Goal: Task Accomplishment & Management: Manage account settings

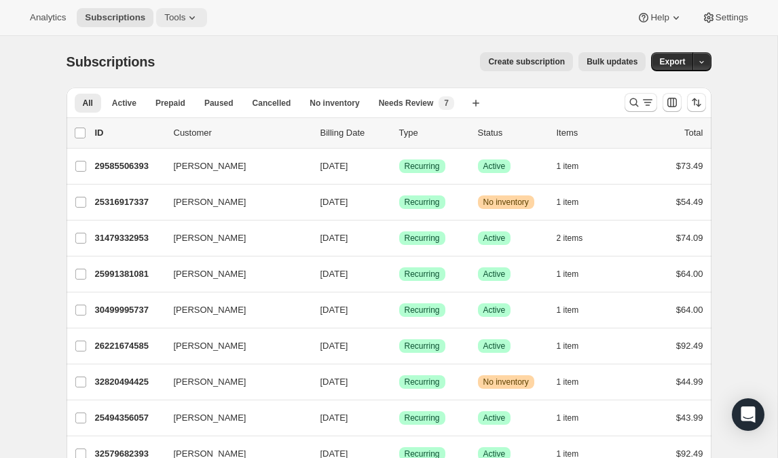
click at [167, 20] on span "Tools" at bounding box center [174, 17] width 21 height 11
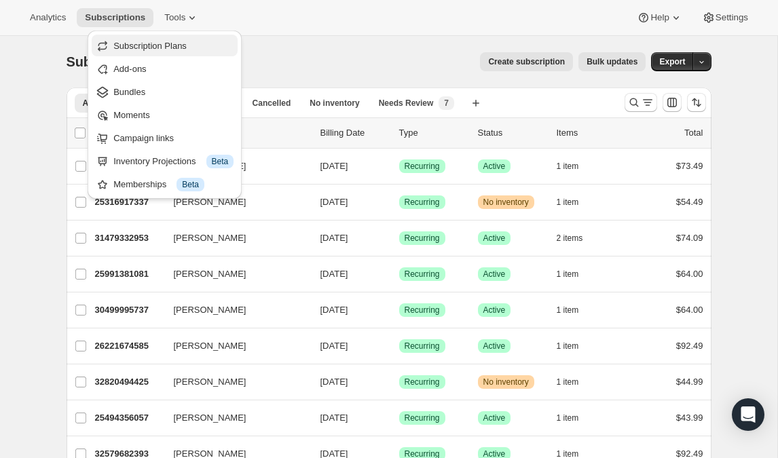
click at [143, 46] on span "Subscription Plans" at bounding box center [149, 46] width 73 height 10
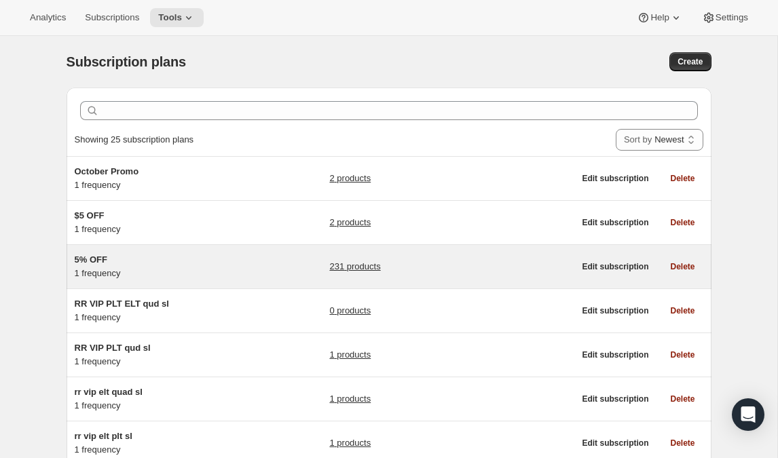
click at [344, 271] on link "231 products" at bounding box center [354, 267] width 51 height 14
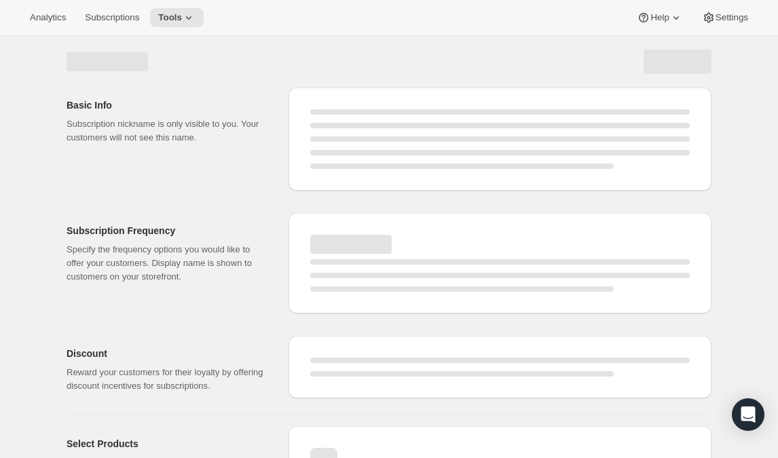
select select "WEEK"
select select "MONTH"
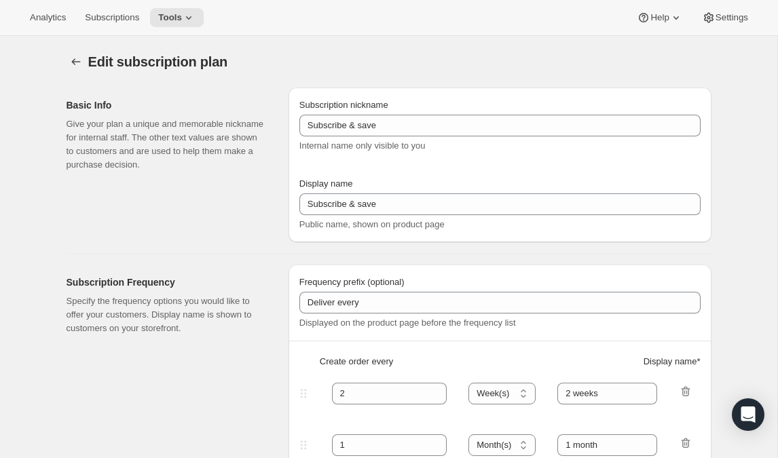
type input "5% OFF"
type input "1"
select select "MONTH"
type input "1 month"
type input "5"
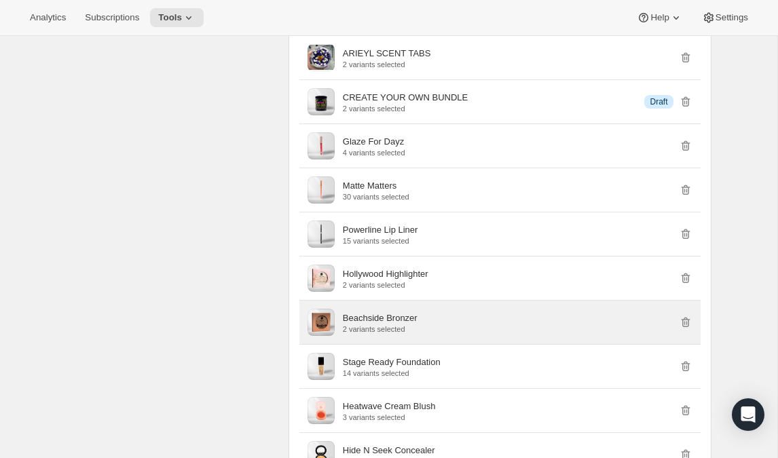
scroll to position [2785, 0]
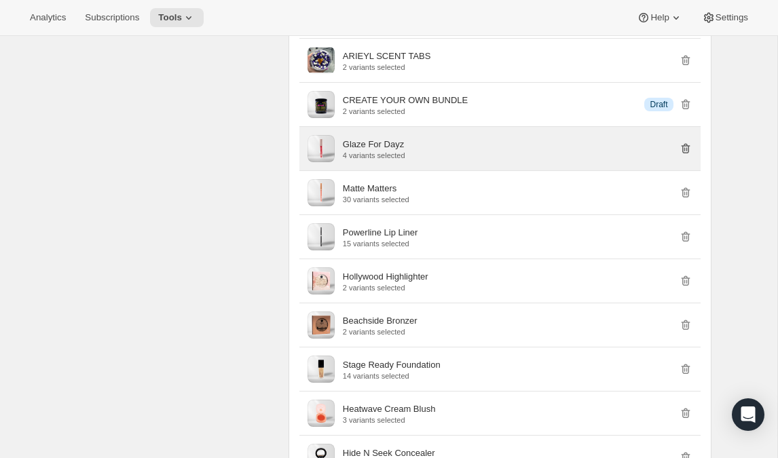
click at [685, 156] on icon "button" at bounding box center [686, 149] width 14 height 14
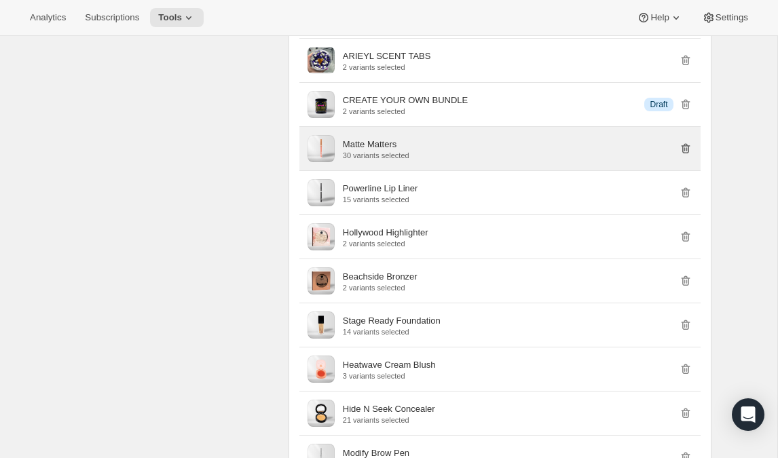
click at [685, 156] on icon "button" at bounding box center [686, 149] width 14 height 14
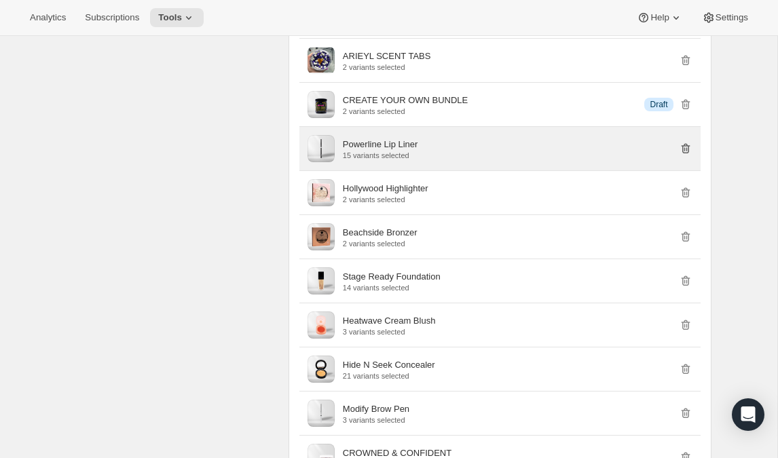
click at [685, 156] on icon "button" at bounding box center [686, 149] width 14 height 14
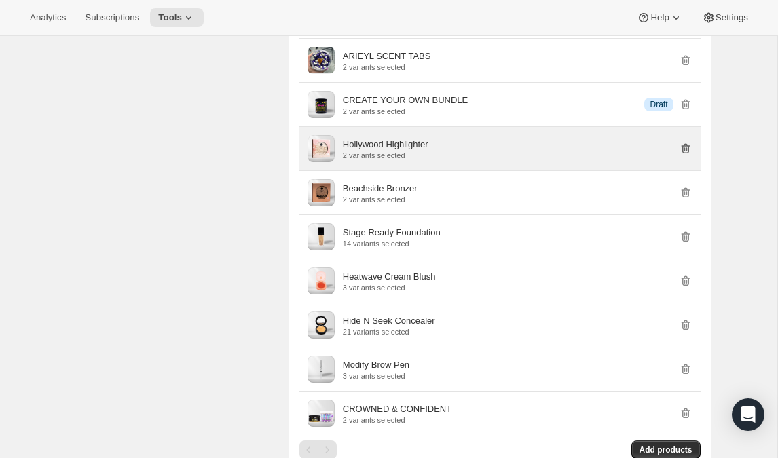
click at [685, 156] on icon "button" at bounding box center [686, 149] width 14 height 14
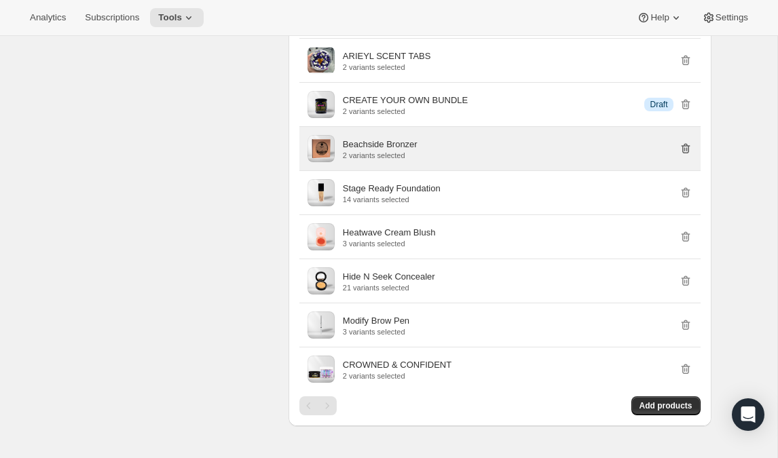
click at [685, 156] on icon "button" at bounding box center [686, 149] width 14 height 14
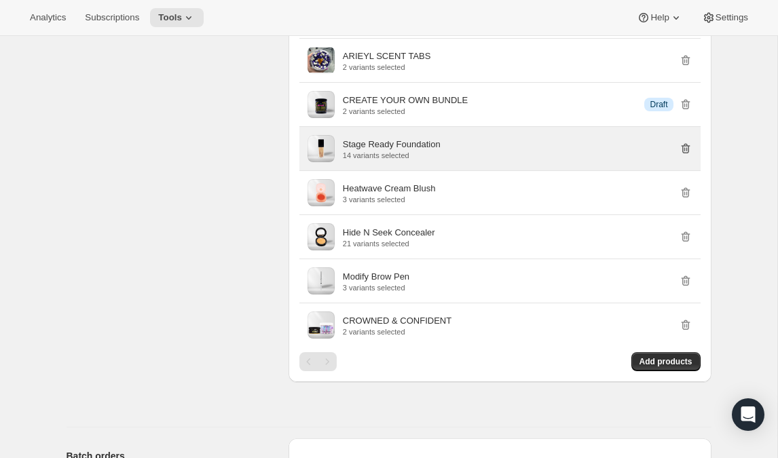
click at [685, 156] on icon "button" at bounding box center [686, 149] width 14 height 14
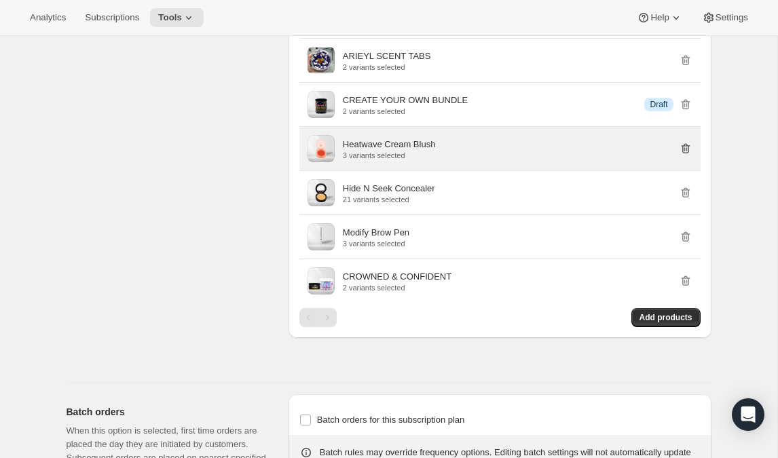
click at [685, 156] on icon "button" at bounding box center [686, 149] width 14 height 14
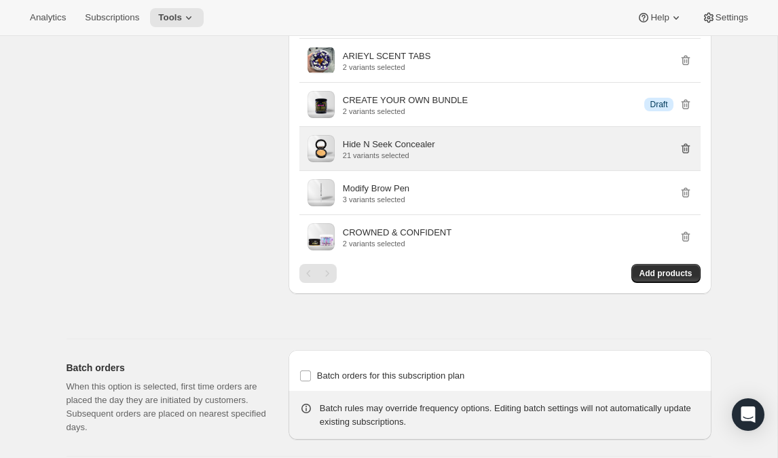
click at [685, 156] on icon "button" at bounding box center [686, 149] width 14 height 14
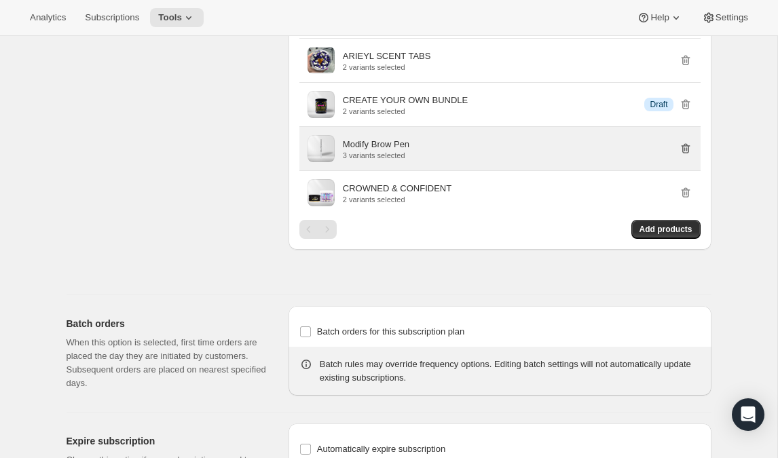
click at [685, 156] on icon "button" at bounding box center [686, 149] width 14 height 14
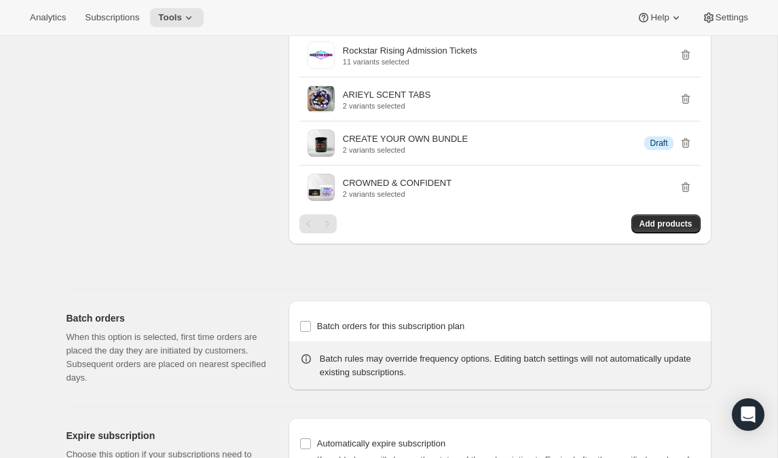
scroll to position [2743, 0]
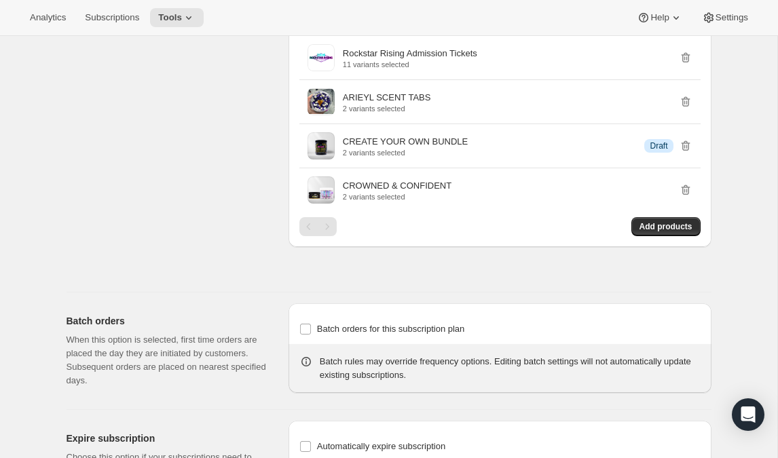
click at [331, 236] on div "Pagination" at bounding box center [327, 226] width 19 height 19
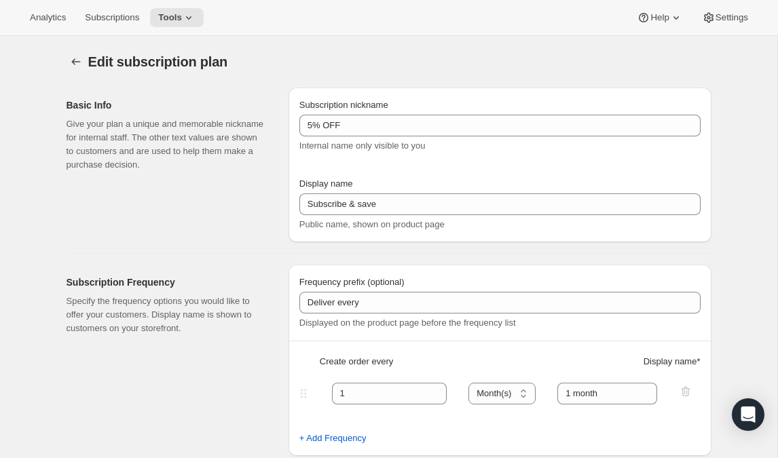
scroll to position [0, 0]
click at [73, 57] on icon "Subscription plans" at bounding box center [76, 62] width 14 height 14
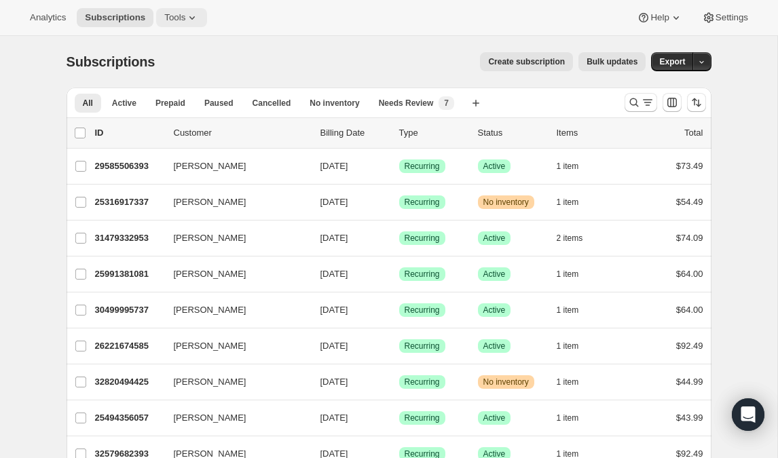
click at [164, 18] on span "Tools" at bounding box center [174, 17] width 21 height 11
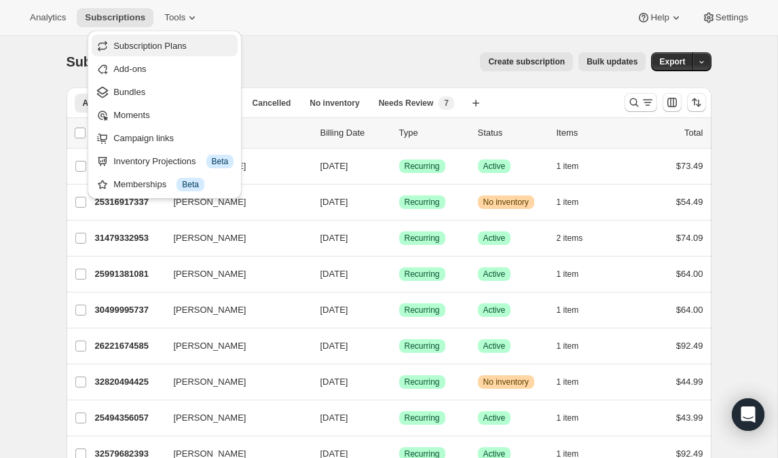
click at [137, 47] on span "Subscription Plans" at bounding box center [149, 46] width 73 height 10
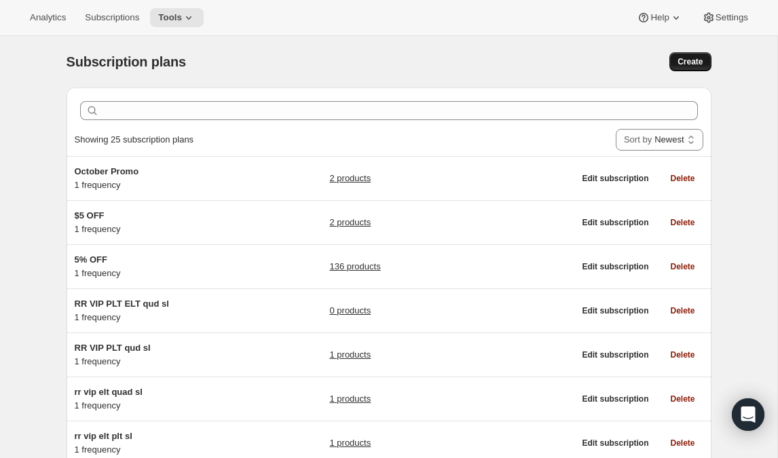
click at [684, 62] on span "Create" at bounding box center [690, 61] width 25 height 11
select select "WEEK"
select select "MONTH"
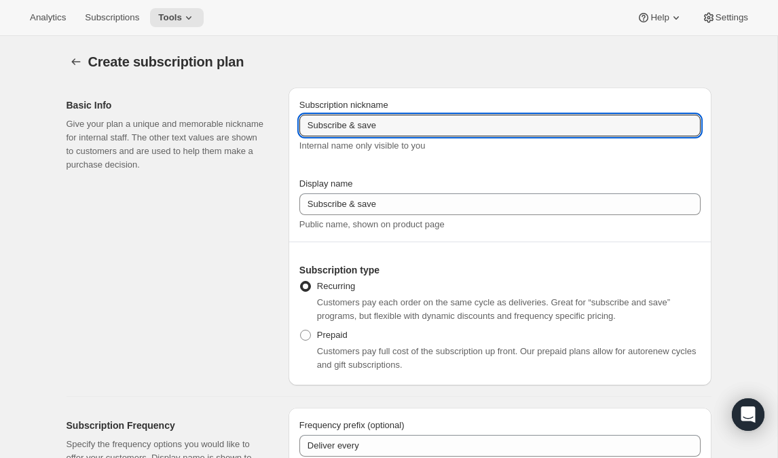
drag, startPoint x: 398, startPoint y: 124, endPoint x: 196, endPoint y: 98, distance: 203.9
click at [196, 98] on div "Basic Info Give your plan a unique and memorable nickname for internal staff. T…" at bounding box center [384, 231] width 656 height 309
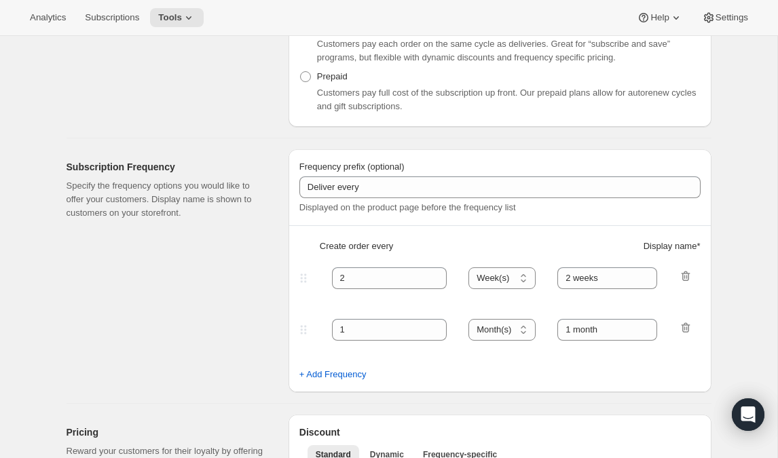
scroll to position [259, 0]
type input "RB"
click at [689, 279] on icon "button" at bounding box center [686, 276] width 14 height 14
type input "1"
select select "MONTH"
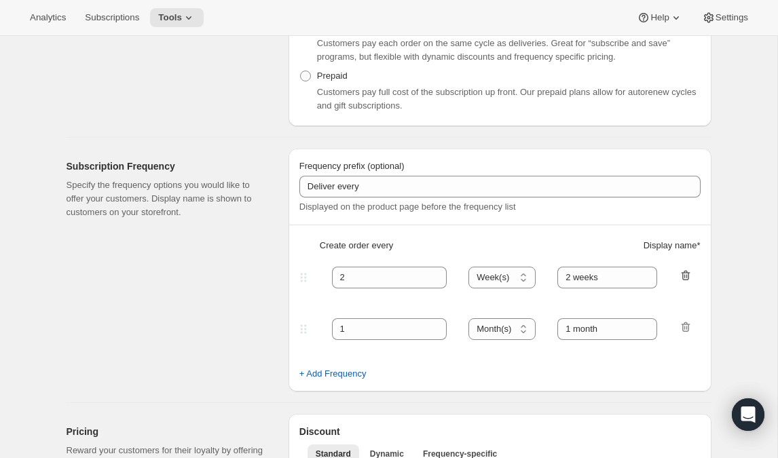
type input "1 month"
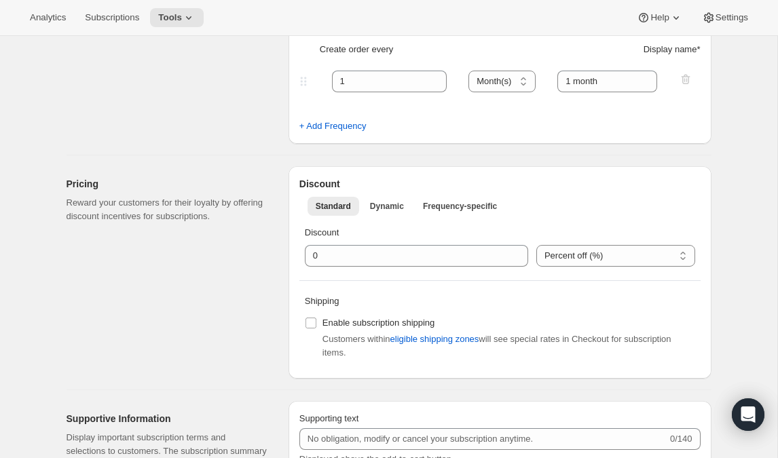
scroll to position [458, 0]
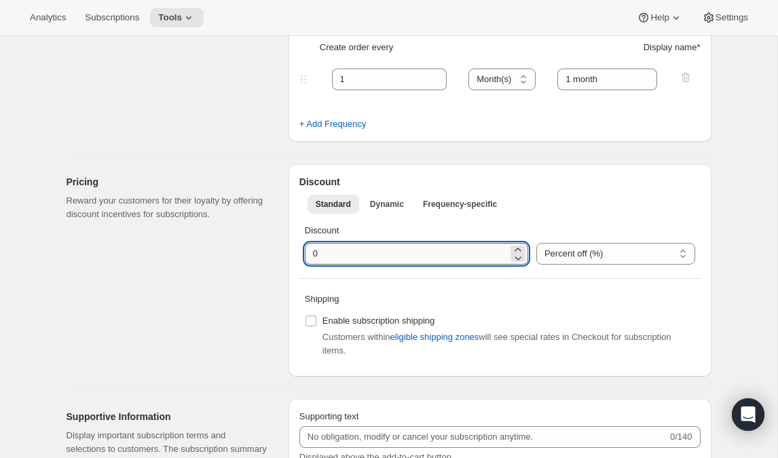
click at [433, 255] on input "integer" at bounding box center [406, 254] width 203 height 22
type input "5"
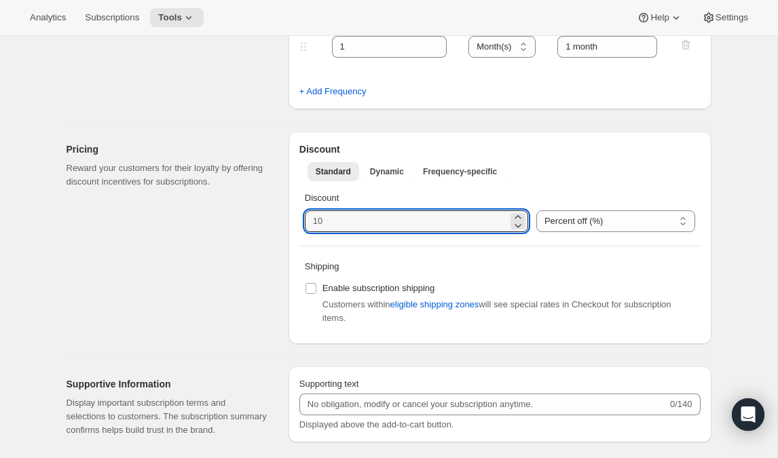
scroll to position [444, 0]
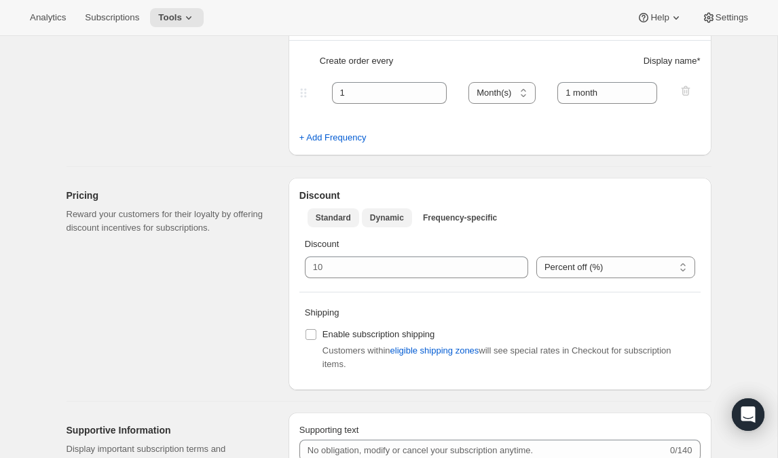
click at [392, 222] on span "Dynamic" at bounding box center [387, 218] width 34 height 11
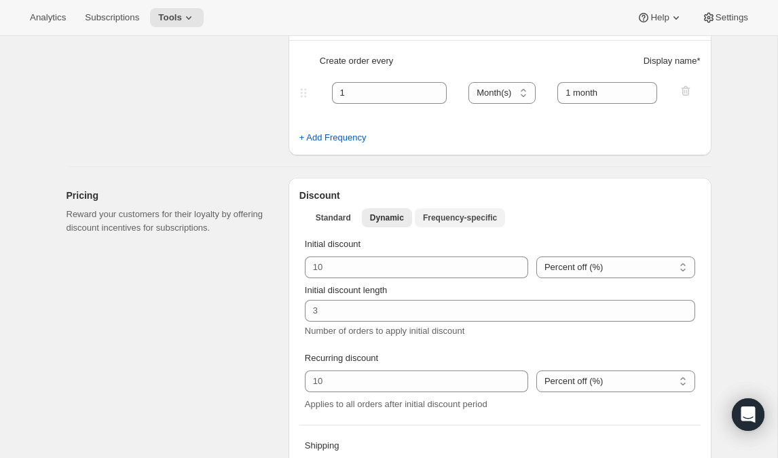
click at [445, 223] on span "Frequency-specific" at bounding box center [460, 218] width 74 height 11
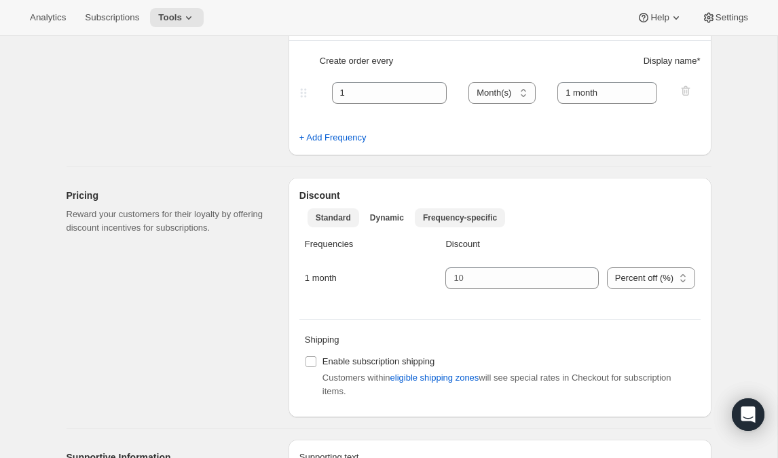
click at [327, 220] on span "Standard" at bounding box center [333, 218] width 35 height 11
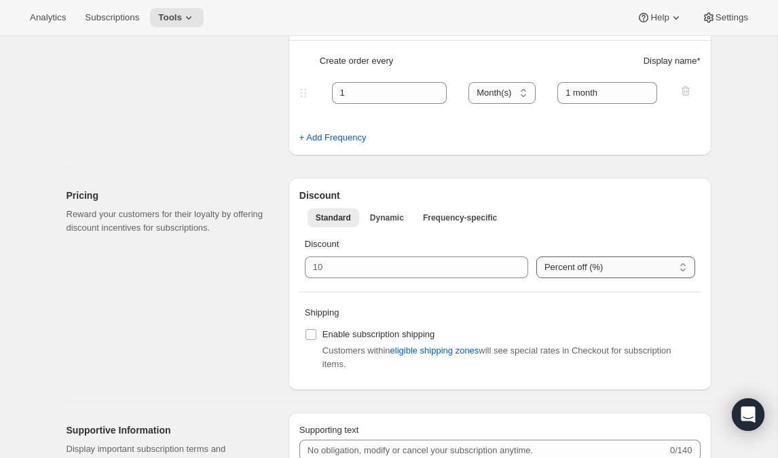
select select "FIXED_AMOUNT"
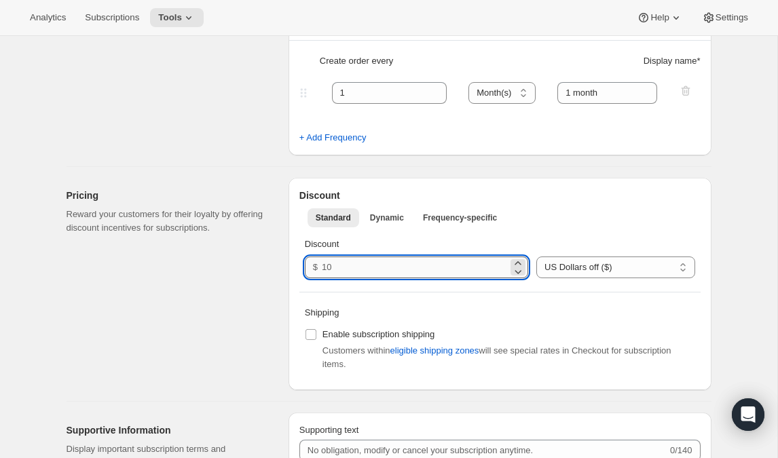
click at [370, 269] on input "number" at bounding box center [415, 268] width 186 height 22
type input "0.50"
click at [408, 308] on p "Shipping" at bounding box center [500, 313] width 391 height 14
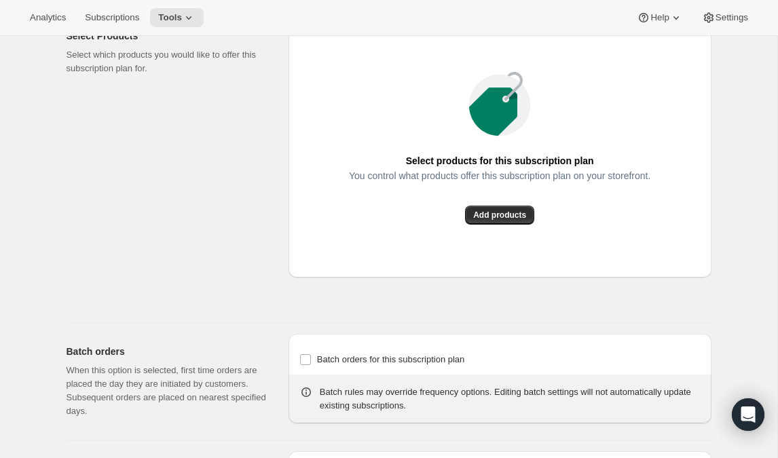
scroll to position [934, 0]
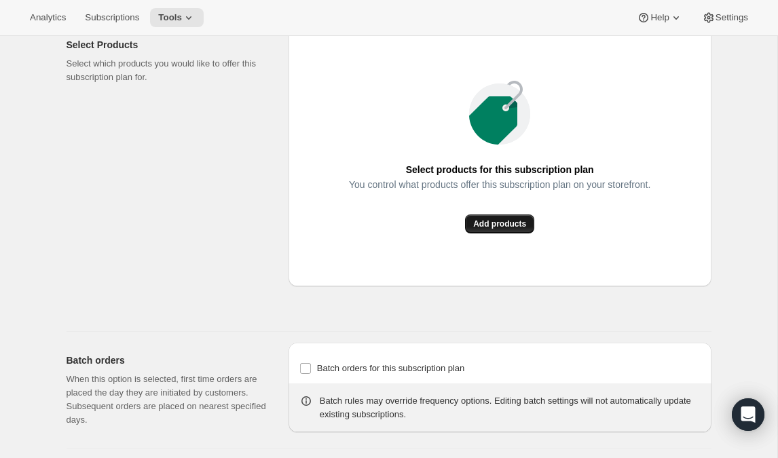
click at [488, 230] on span "Add products" at bounding box center [499, 224] width 53 height 11
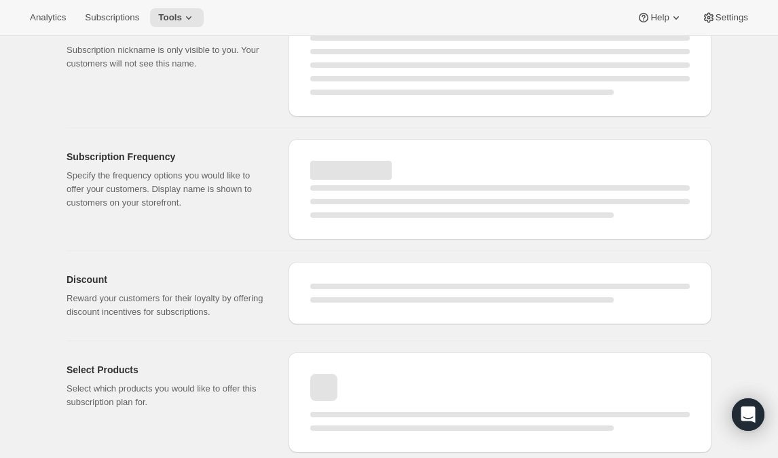
scroll to position [74, 0]
select select "WEEK"
select select "MONTH"
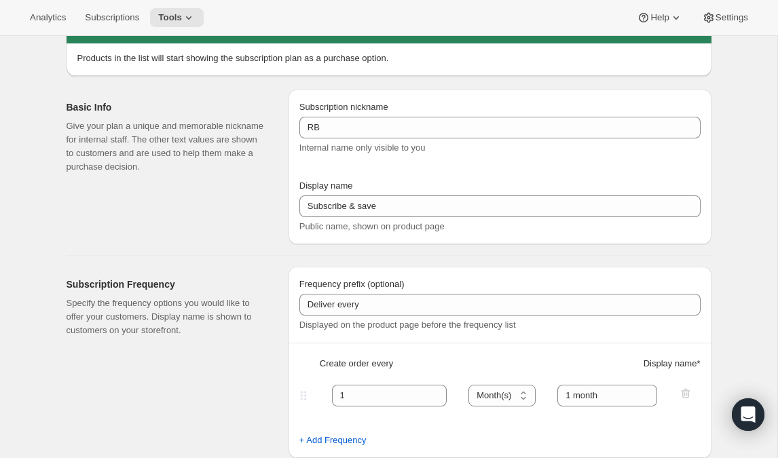
type input "RB"
type input "1"
select select "MONTH"
type input "1 month"
type input "0.5"
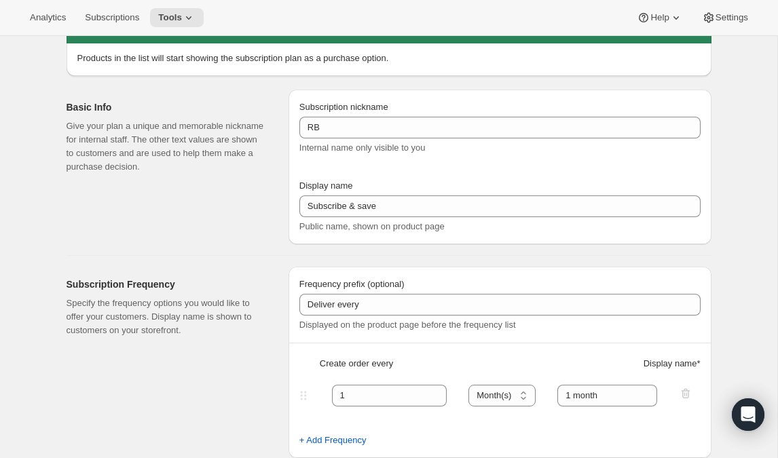
select select "FIXED_AMOUNT"
